Goal: Transaction & Acquisition: Purchase product/service

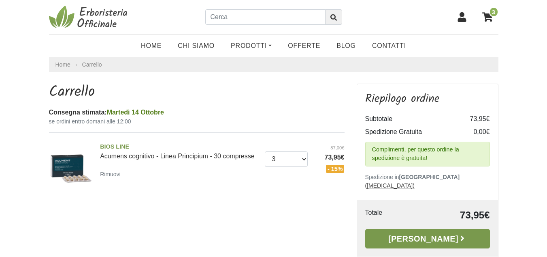
click at [419, 229] on link "[PERSON_NAME]" at bounding box center [428, 238] width 125 height 19
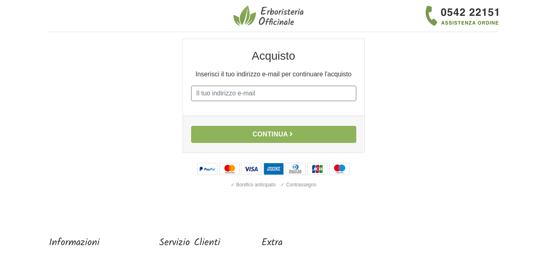
click at [240, 96] on input "E-mail" at bounding box center [273, 93] width 165 height 15
type input "silvana.ruini@virgilio.it"
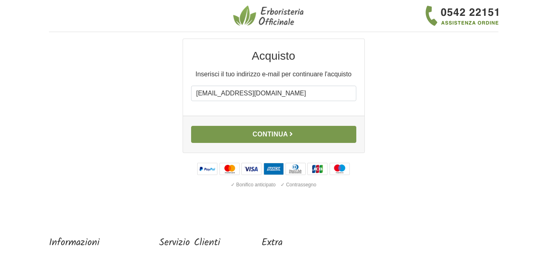
click at [267, 134] on button "Continua" at bounding box center [273, 134] width 165 height 17
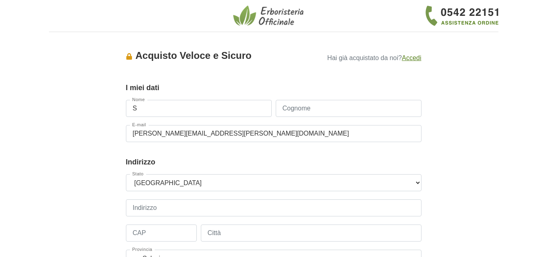
type input "Silvana"
click at [293, 108] on input "Cognome" at bounding box center [349, 108] width 146 height 17
type input "Ruini"
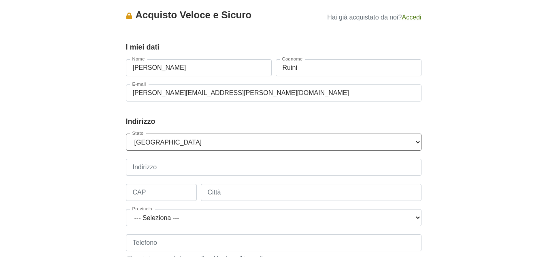
click at [418, 142] on select "--- Seleziona --- Austria Belgium Bulgaria Croatia Czech Republic Denmark Eston…" at bounding box center [274, 141] width 296 height 17
click at [126, 133] on select "--- Seleziona --- Austria Belgium Bulgaria Croatia Czech Republic Denmark Eston…" at bounding box center [274, 141] width 296 height 17
click at [155, 168] on input "Indirizzo" at bounding box center [274, 166] width 296 height 17
type input "via Eleonora Duse 3"
click at [137, 192] on input "CAP" at bounding box center [161, 192] width 71 height 17
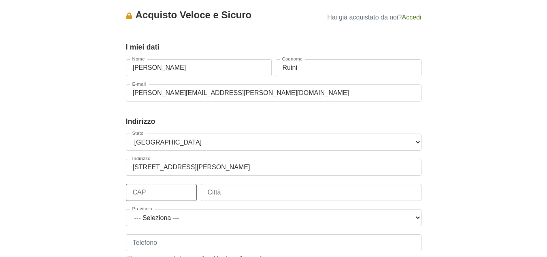
type input "42048"
click at [222, 193] on input "Città" at bounding box center [311, 192] width 221 height 17
type input "Rubiera"
click at [418, 219] on select "--- Seleziona --- Agrigento Alessandria Ancona Aosta Arezzo Ascoli Piceno Asti …" at bounding box center [274, 217] width 296 height 17
select select "3921"
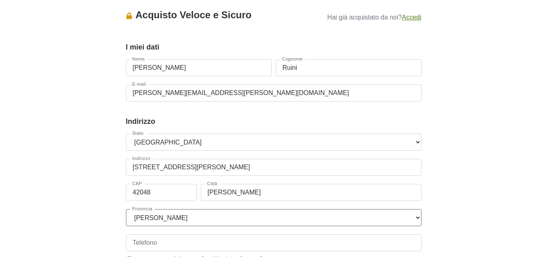
click at [126, 209] on select "--- Seleziona --- Agrigento Alessandria Ancona Aosta Arezzo Ascoli Piceno Asti …" at bounding box center [274, 217] width 296 height 17
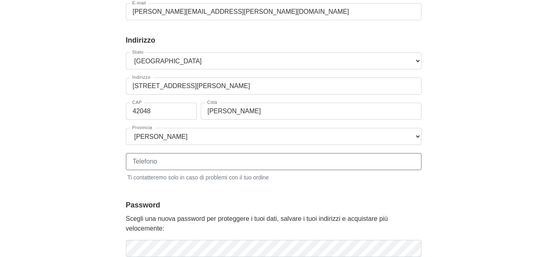
click at [142, 166] on input "Telefono" at bounding box center [274, 161] width 296 height 17
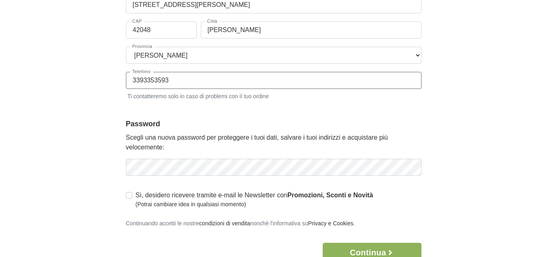
type input "3393353593"
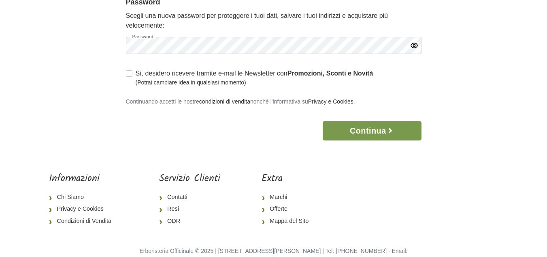
click at [366, 121] on button "Continua" at bounding box center [372, 130] width 98 height 19
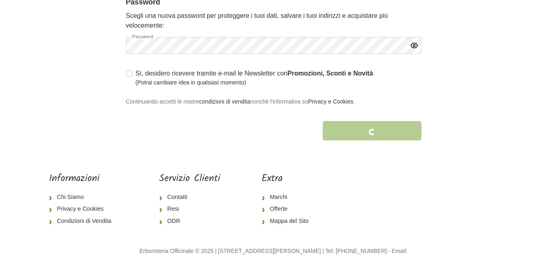
scroll to position [0, 0]
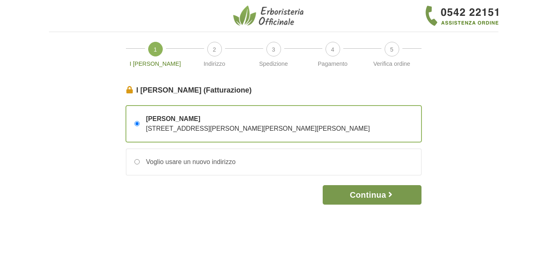
click at [372, 195] on button "Continua" at bounding box center [372, 194] width 98 height 19
click at [372, 194] on button "Continua" at bounding box center [372, 194] width 98 height 19
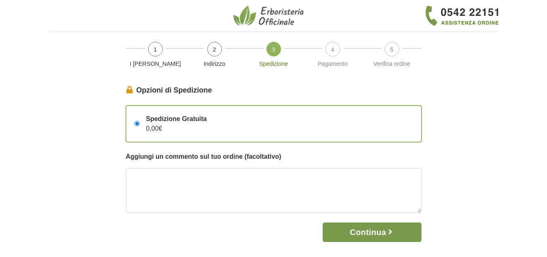
click at [366, 231] on button "Continua" at bounding box center [372, 231] width 98 height 19
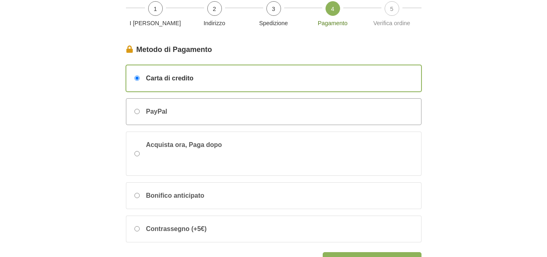
scroll to position [122, 0]
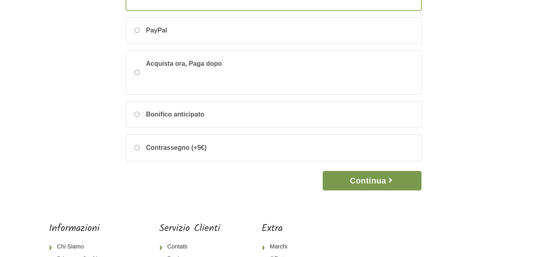
click at [357, 178] on button "Continua" at bounding box center [372, 180] width 98 height 19
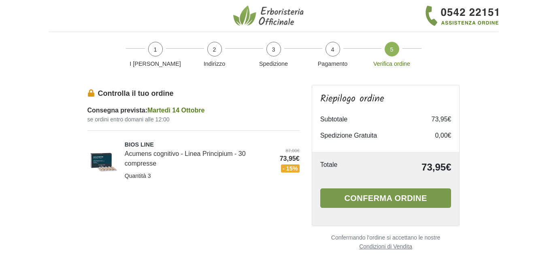
click at [384, 195] on button "Conferma ordine" at bounding box center [386, 197] width 131 height 19
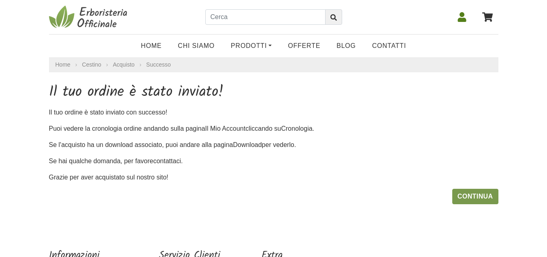
click at [474, 194] on link "Continua" at bounding box center [476, 195] width 46 height 15
